Goal: Information Seeking & Learning: Learn about a topic

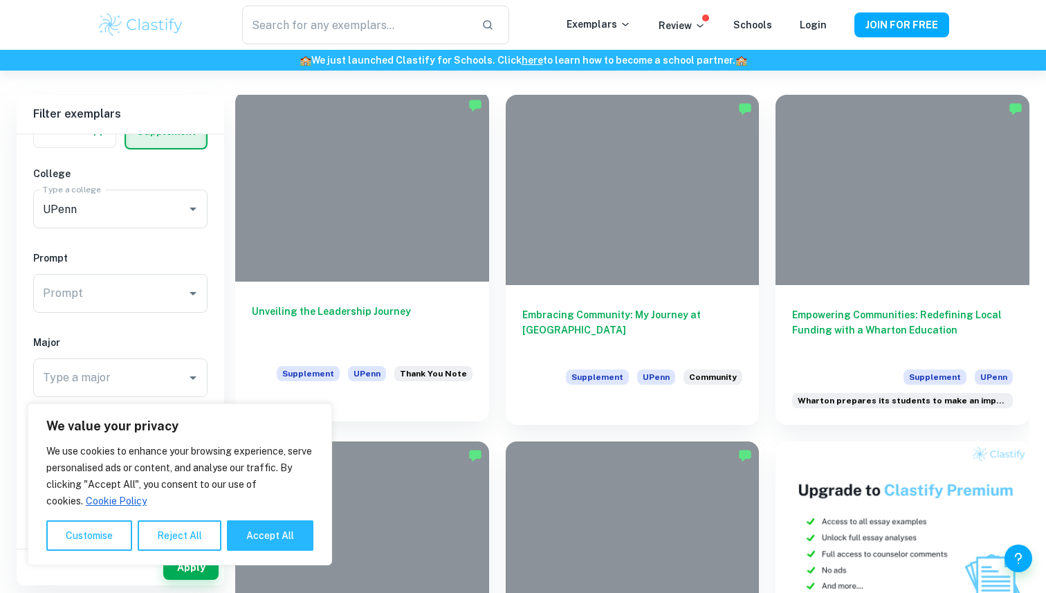
scroll to position [305, 0]
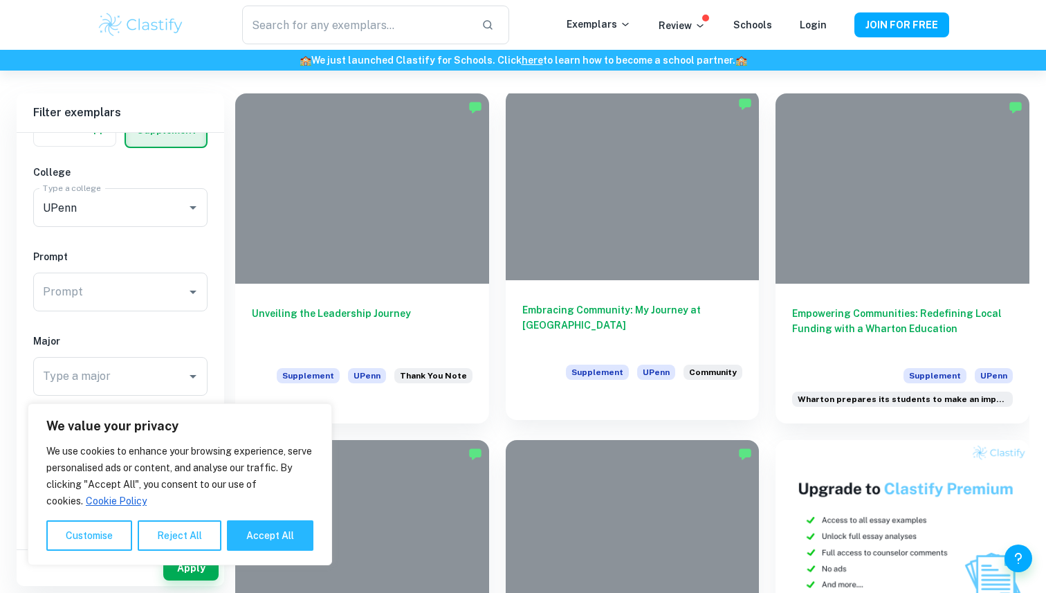
click at [572, 310] on h6 "Embracing Community: My Journey at [GEOGRAPHIC_DATA]" at bounding box center [632, 325] width 221 height 46
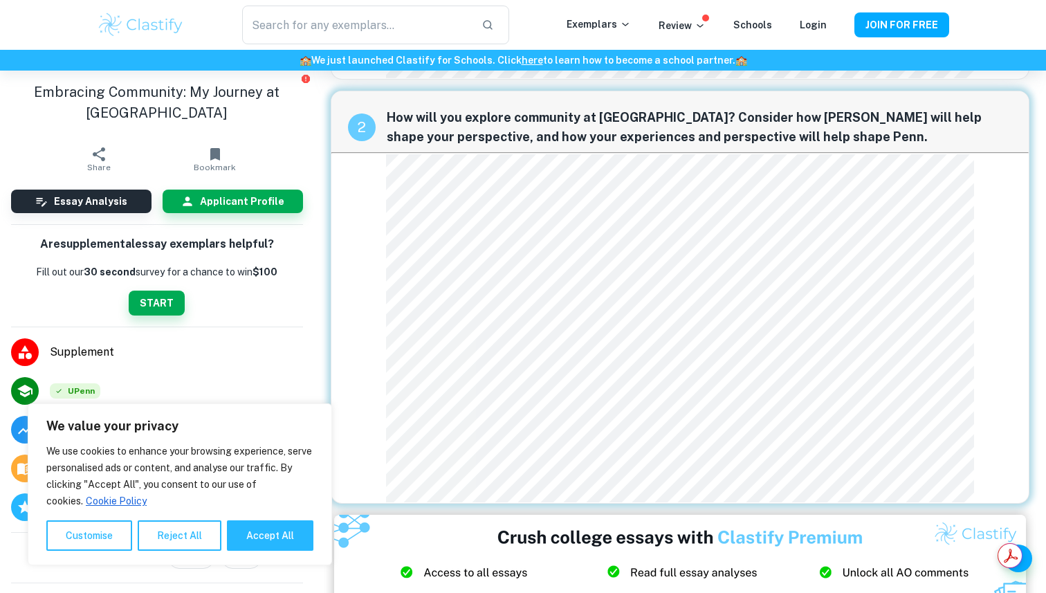
scroll to position [441, 0]
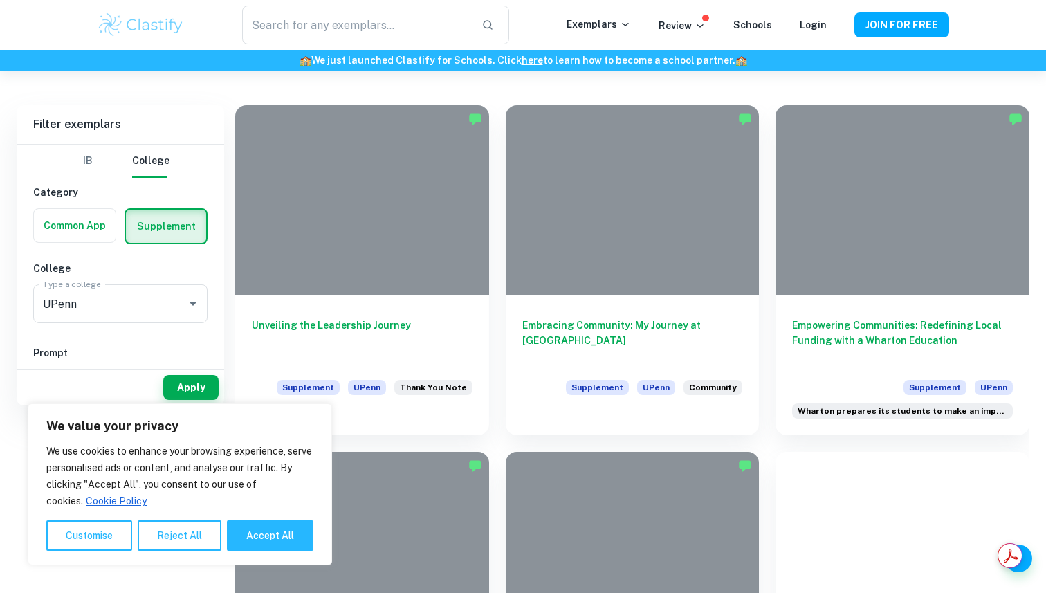
scroll to position [414, 0]
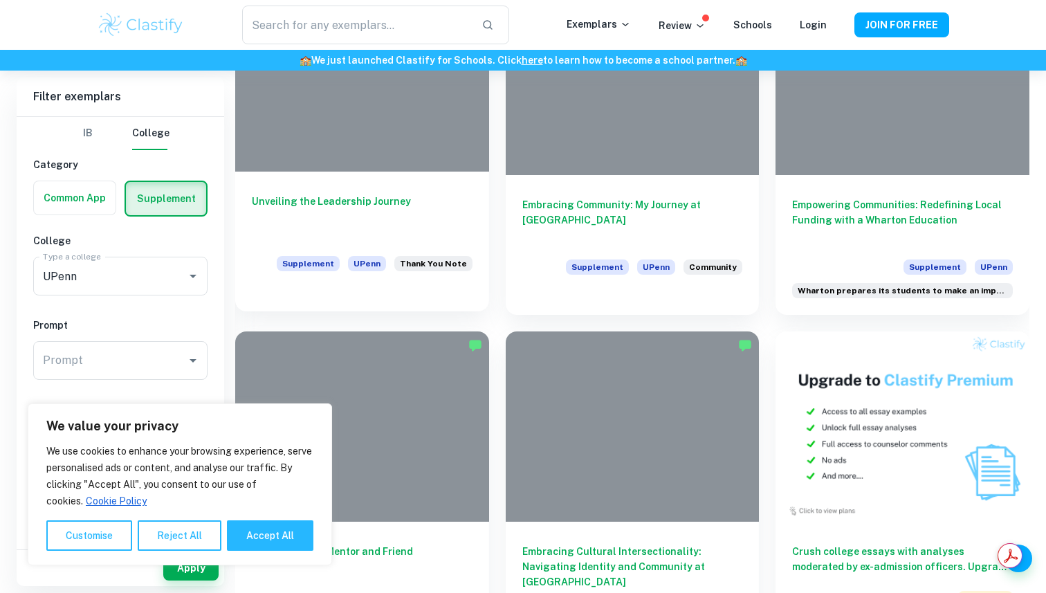
click at [353, 216] on h6 "Unveiling the Leadership Journey" at bounding box center [362, 217] width 221 height 46
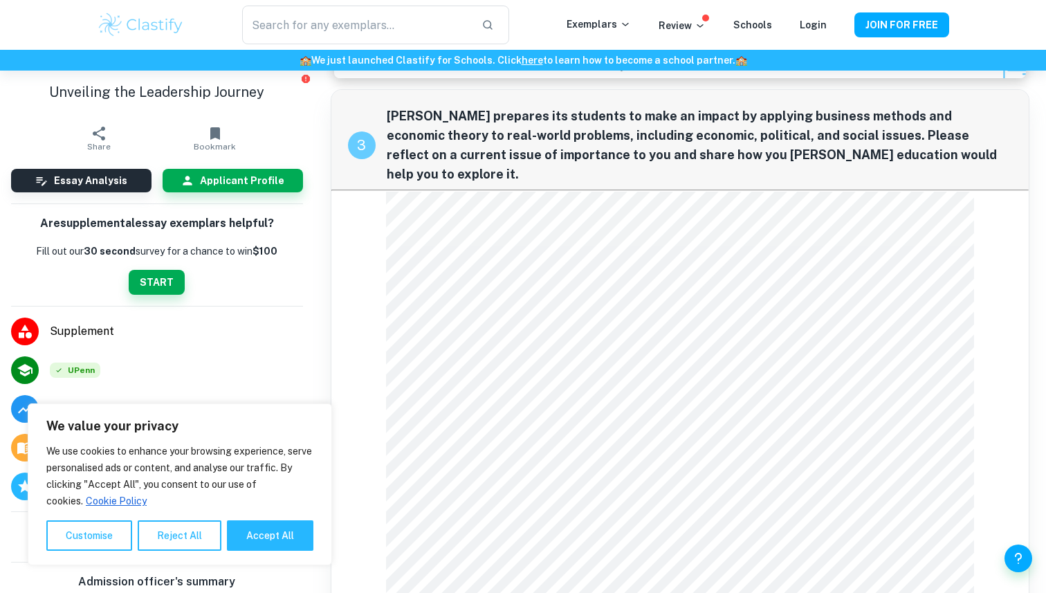
scroll to position [1011, 0]
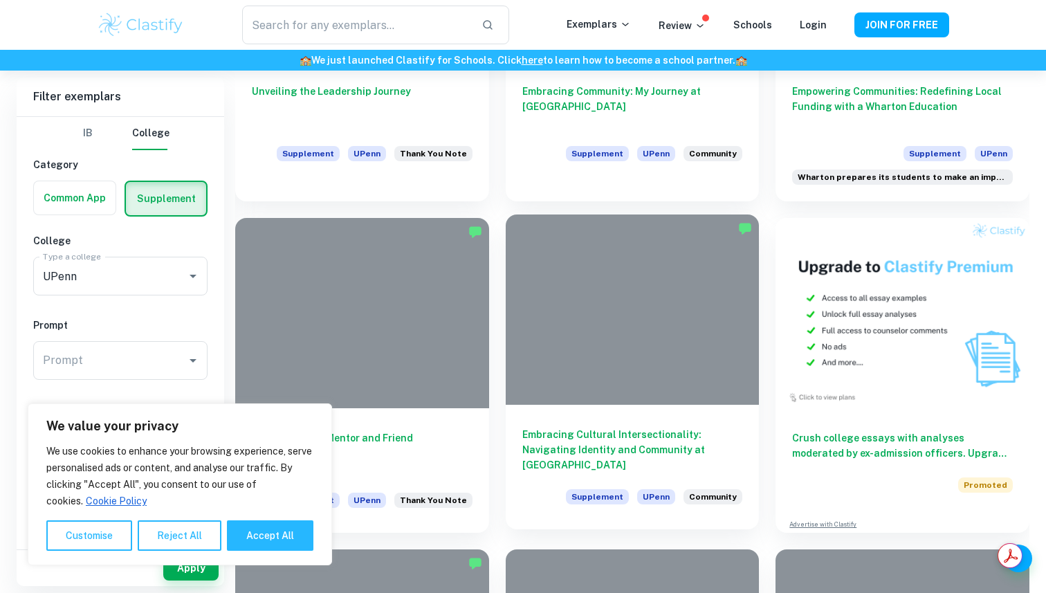
scroll to position [662, 0]
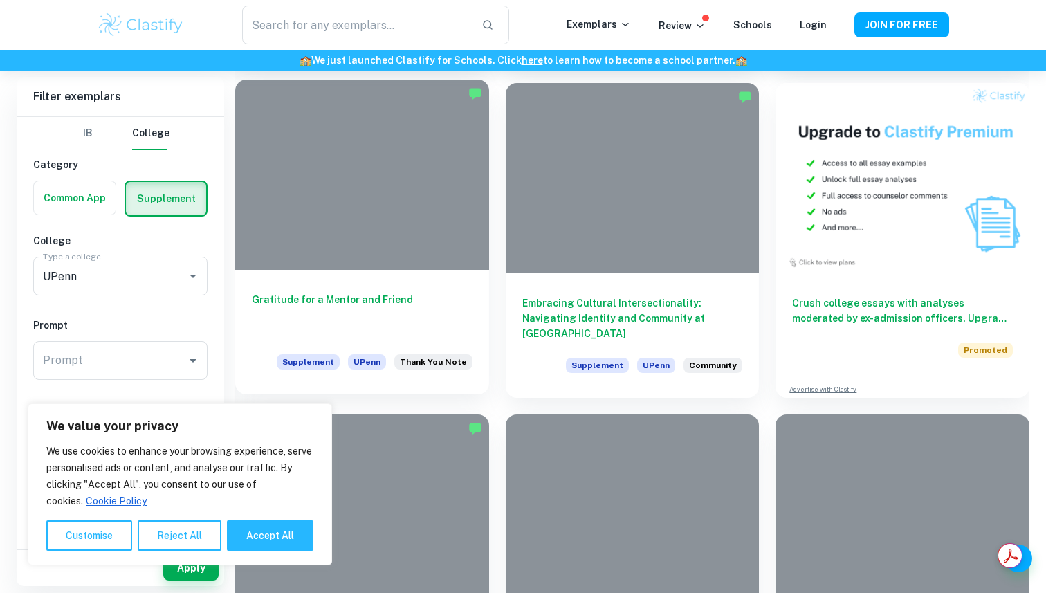
click at [454, 316] on h6 "Gratitude for a Mentor and Friend" at bounding box center [362, 315] width 221 height 46
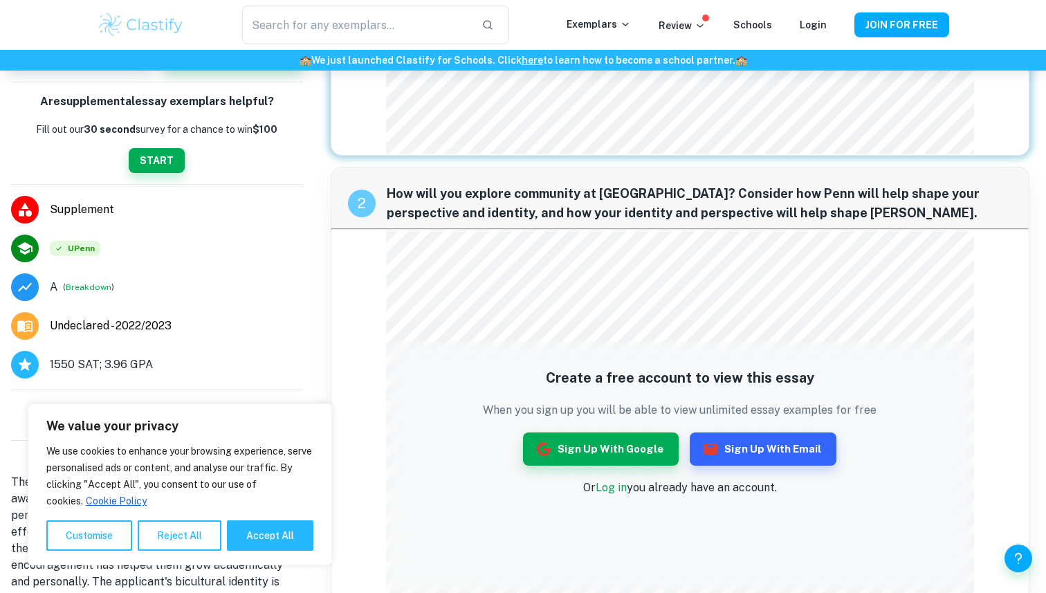
scroll to position [249, 0]
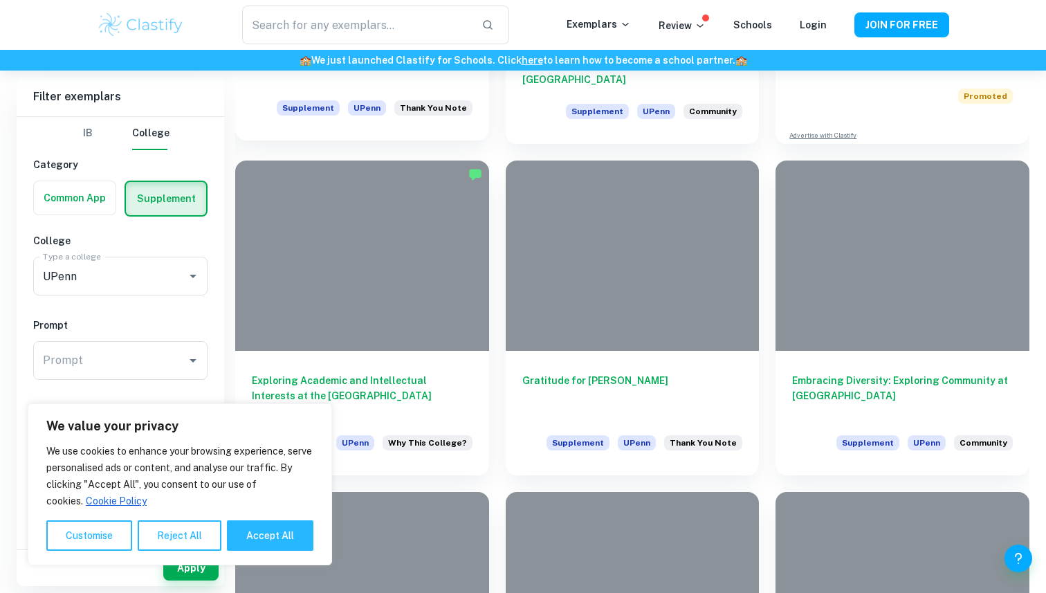
scroll to position [916, 0]
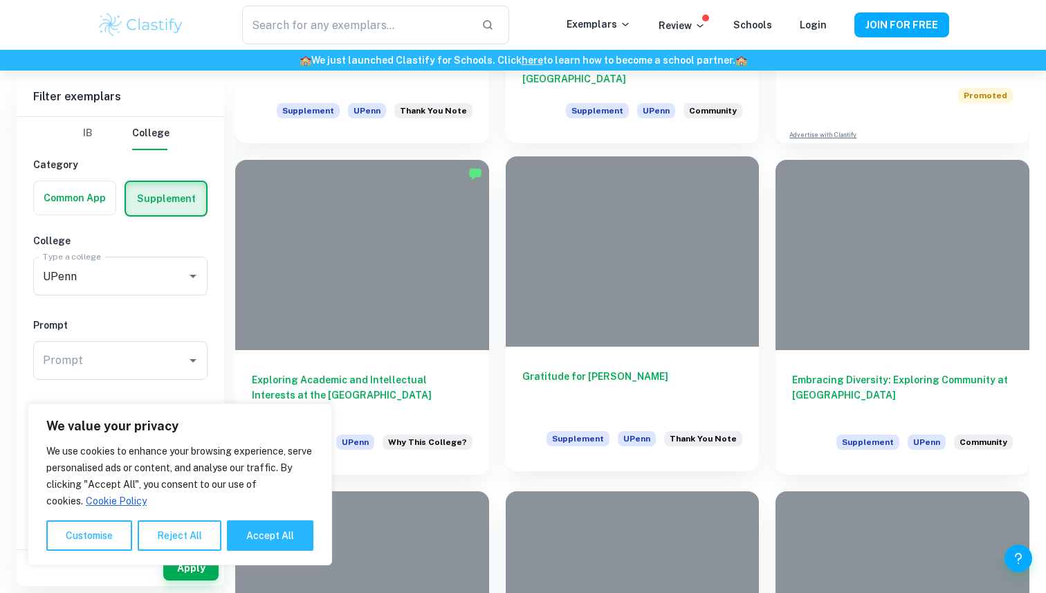
click at [594, 380] on h6 "Gratitude for [PERSON_NAME]" at bounding box center [632, 392] width 221 height 46
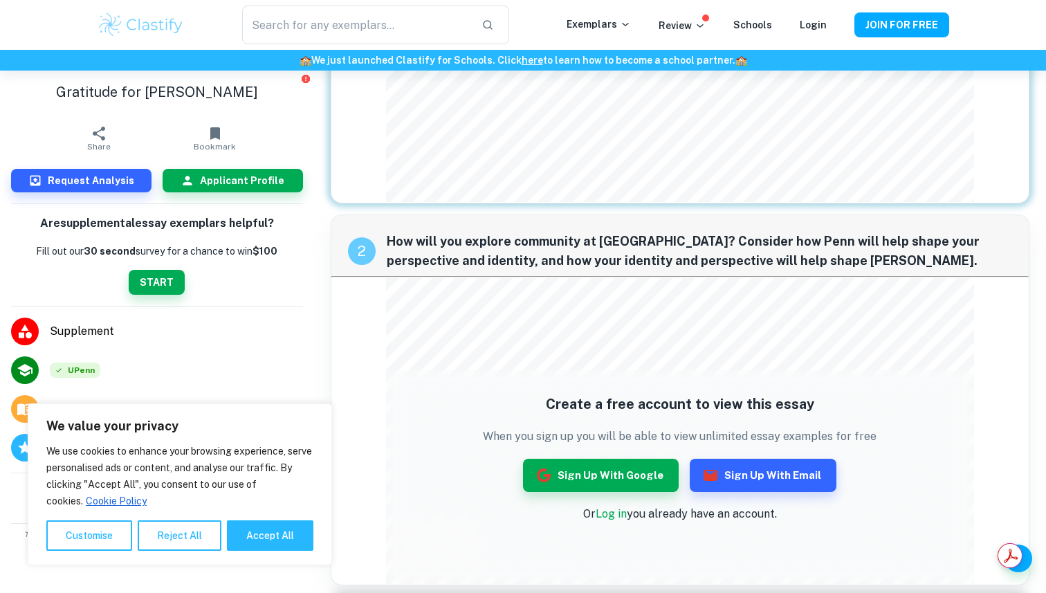
scroll to position [247, 0]
